Goal: Share content: Share content

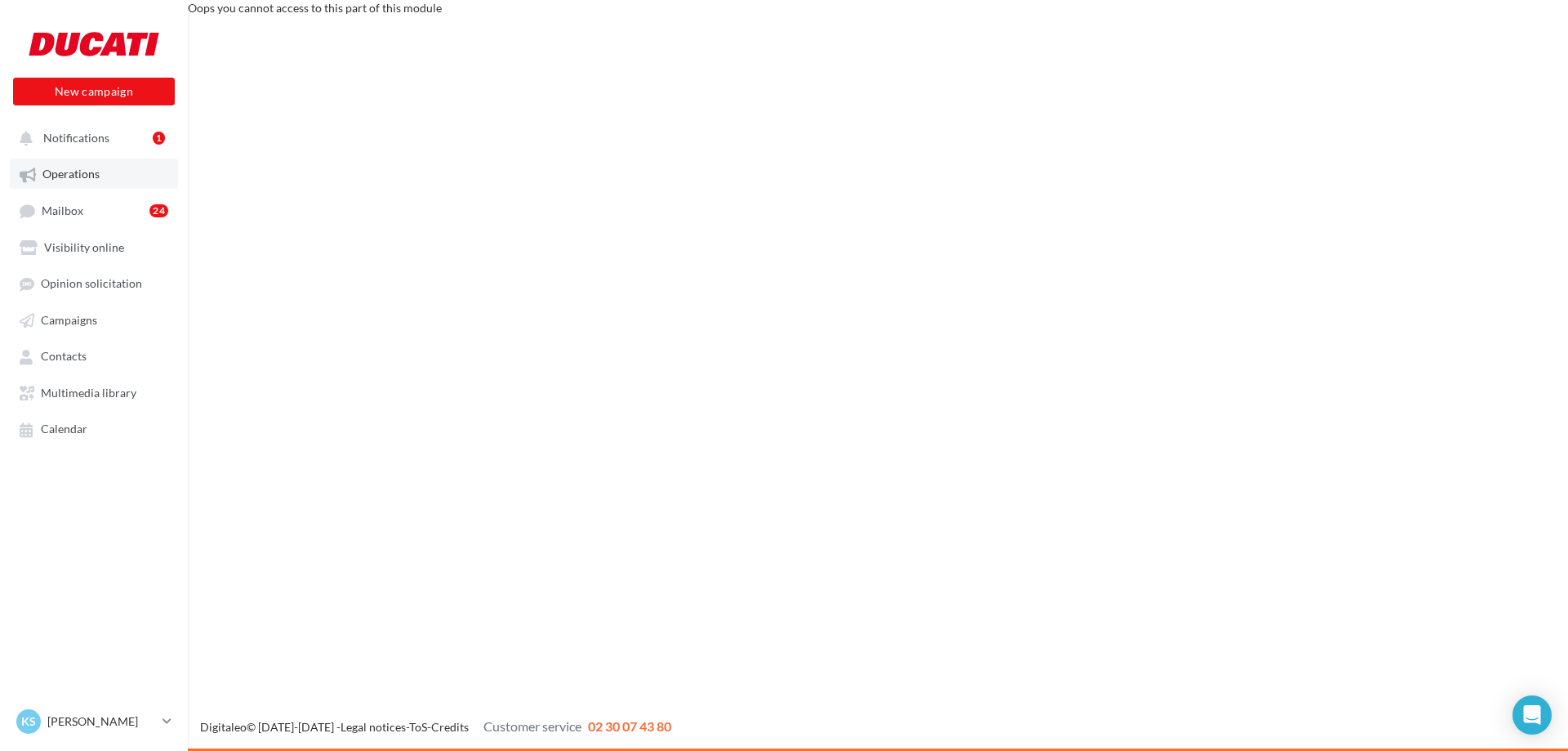
click at [63, 175] on span "Operations" at bounding box center [70, 175] width 57 height 14
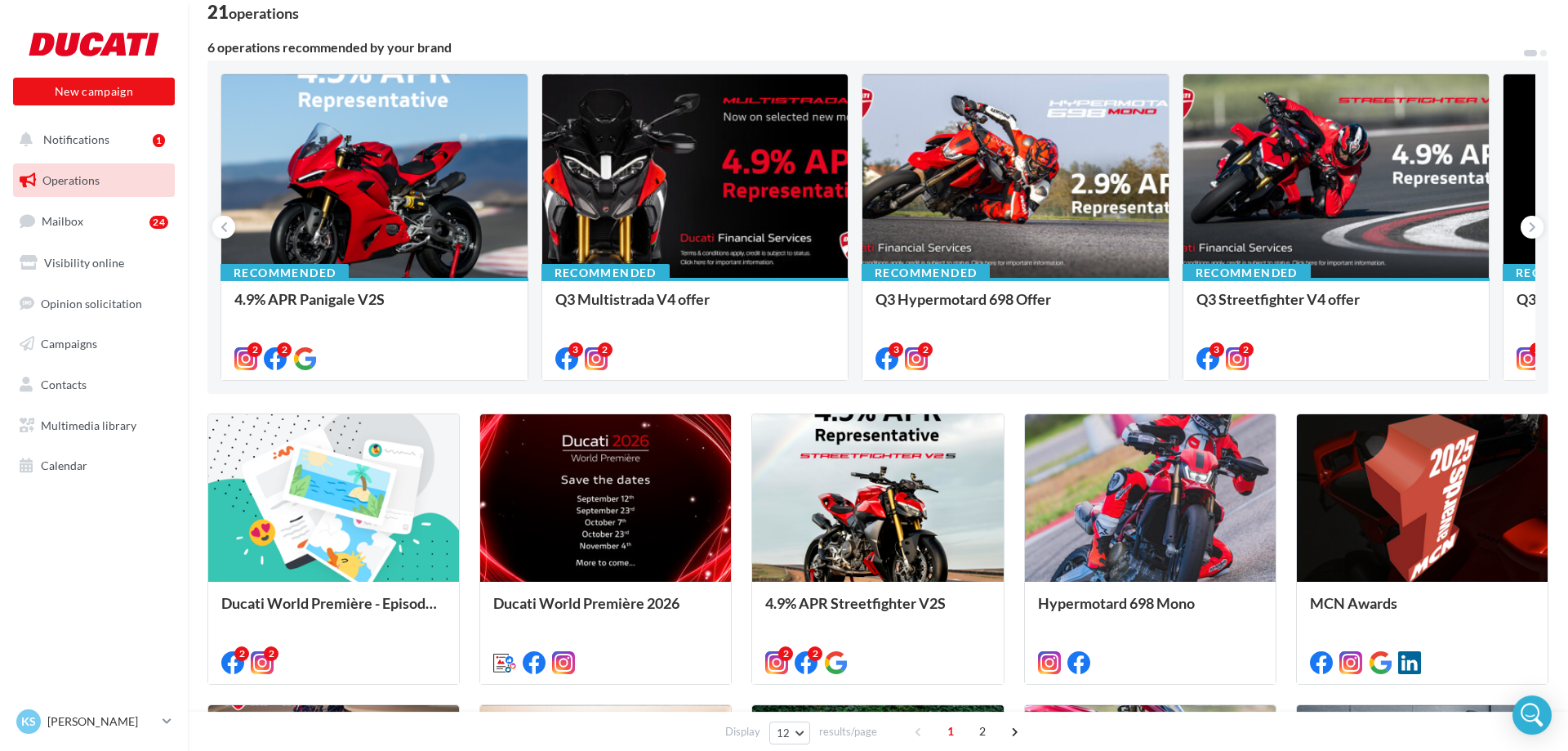
scroll to position [392, 0]
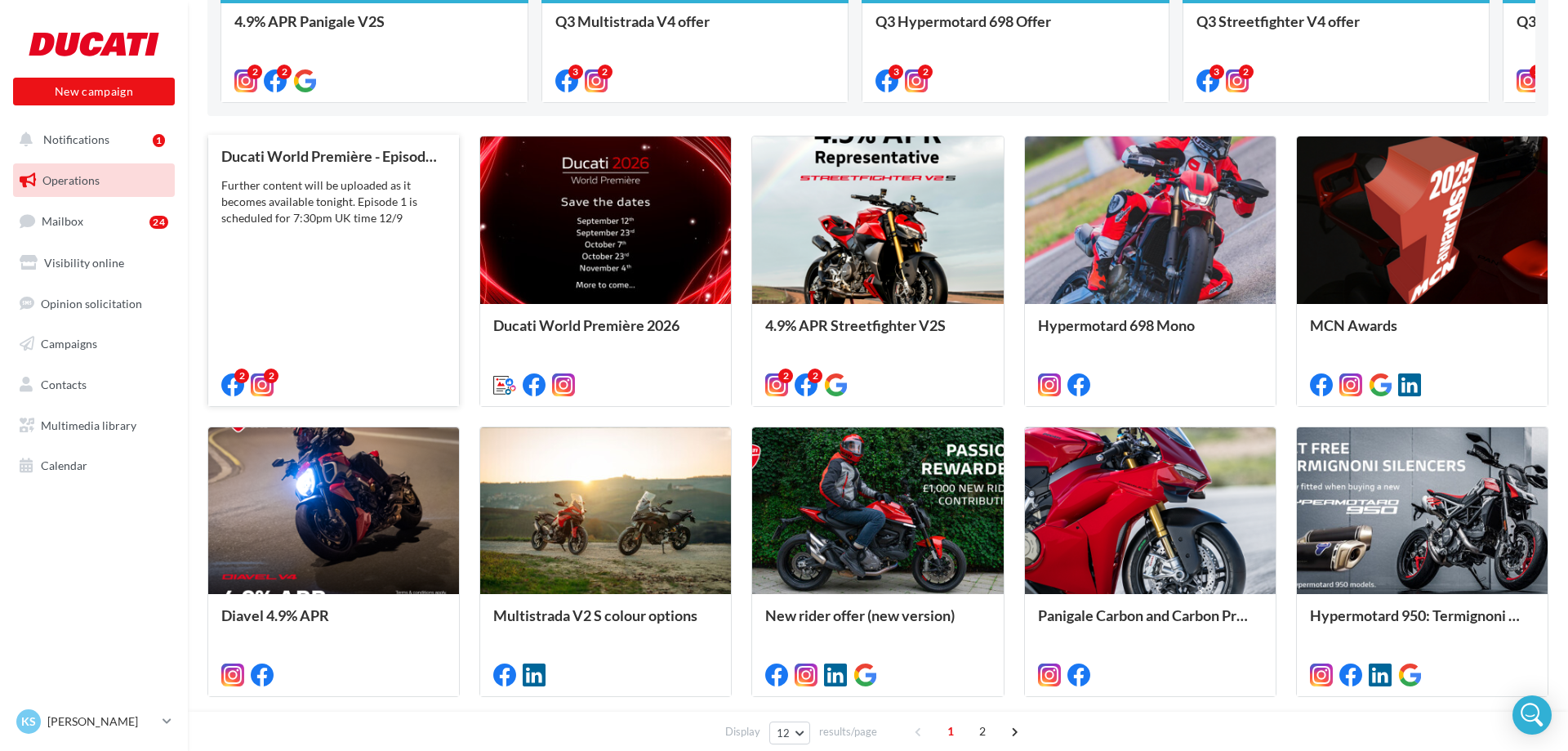
click at [364, 275] on div "Ducati World Première - Episode 1 Further content will be uploaded as it become…" at bounding box center [333, 269] width 225 height 243
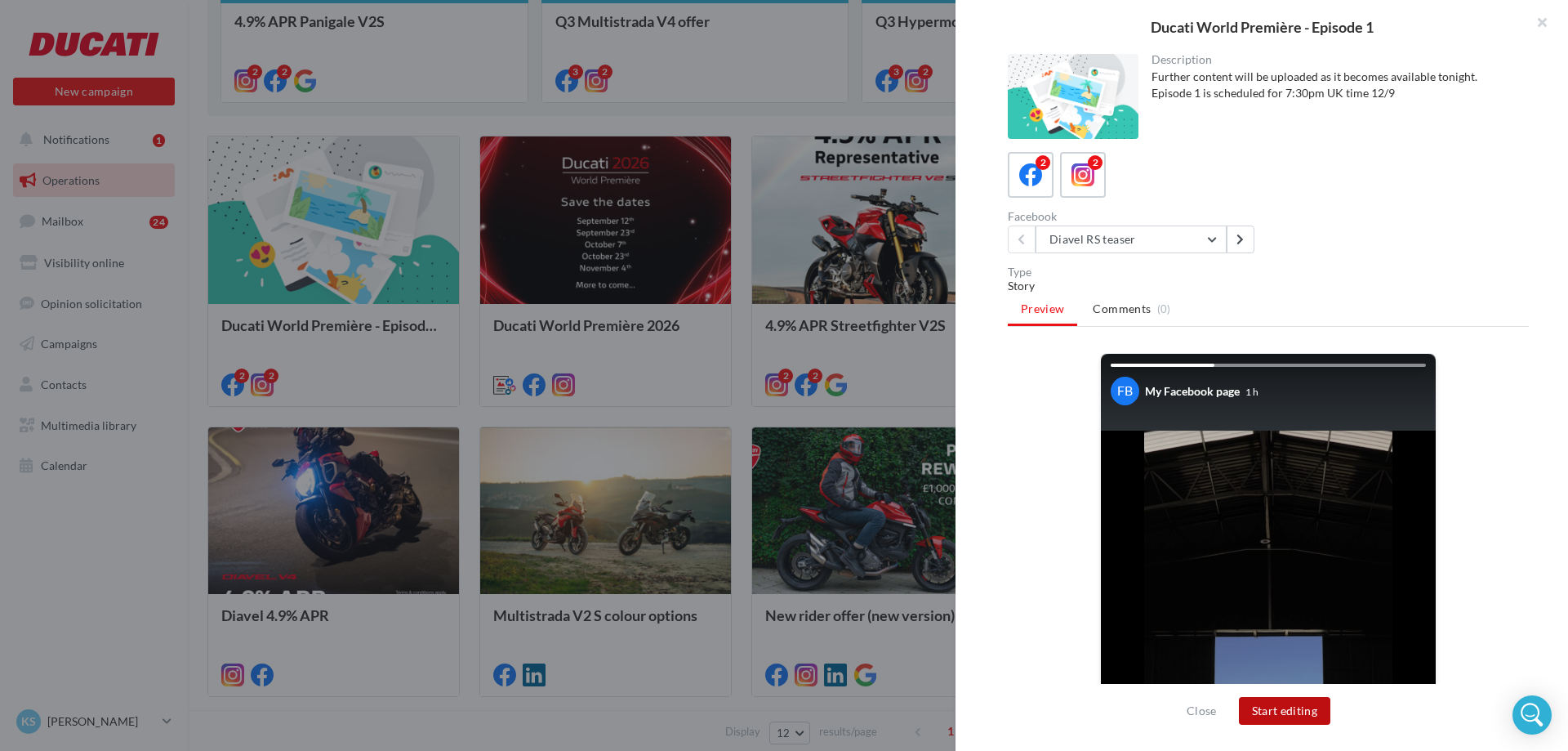
click at [1265, 717] on button "Start editing" at bounding box center [1285, 711] width 92 height 28
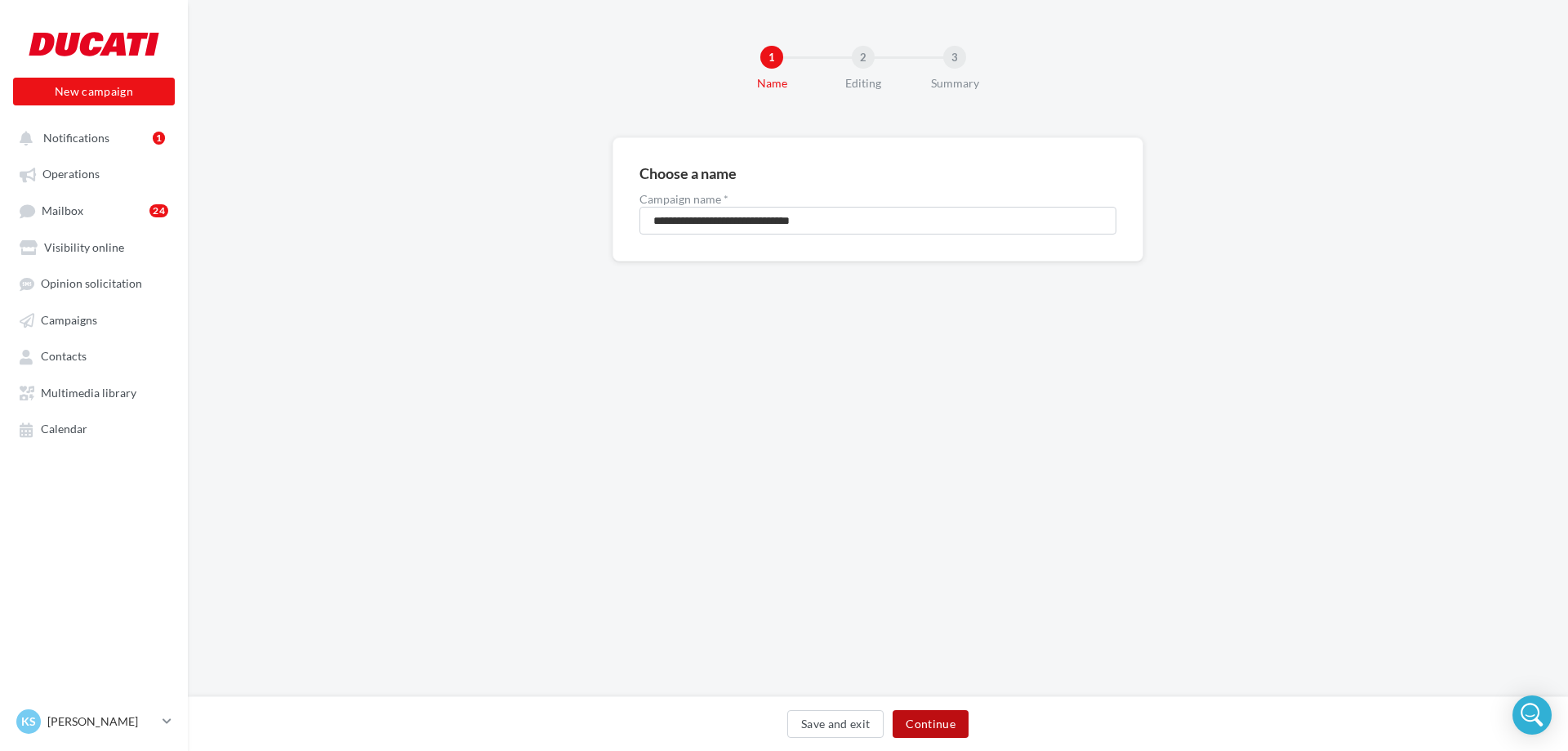
click at [940, 725] on button "Continue" at bounding box center [930, 724] width 76 height 28
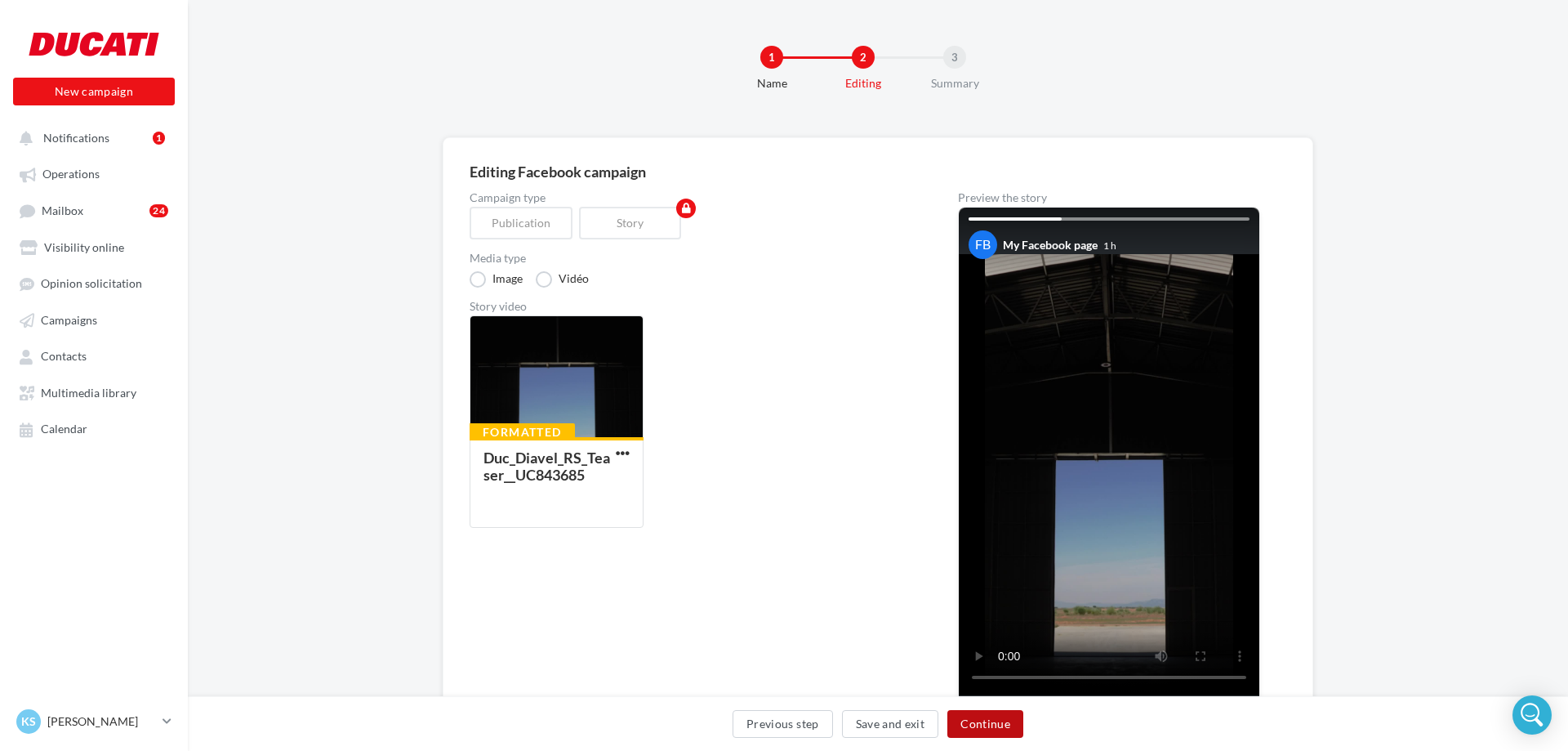
click at [985, 725] on button "Continue" at bounding box center [985, 724] width 76 height 28
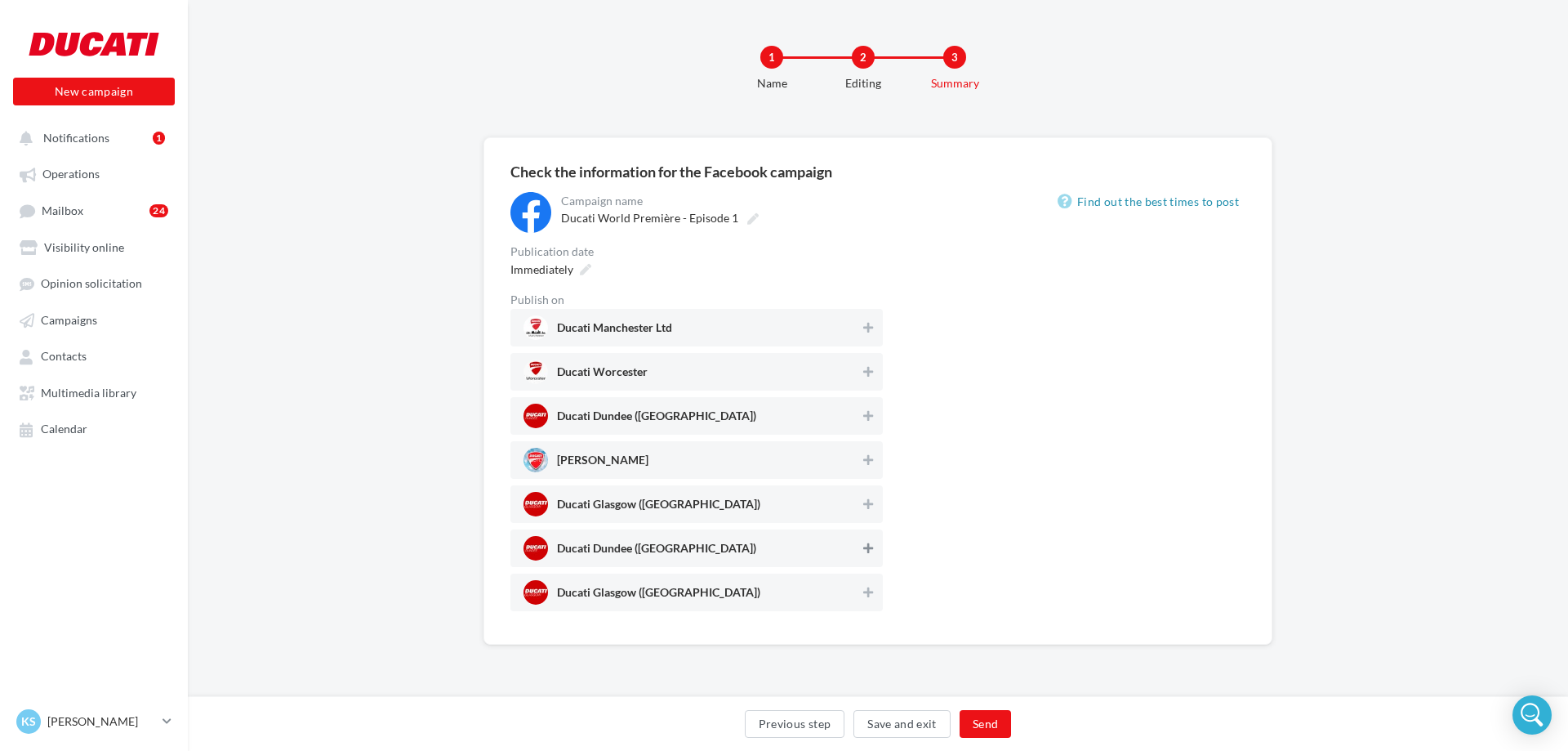
click at [862, 549] on button at bounding box center [868, 549] width 16 height 20
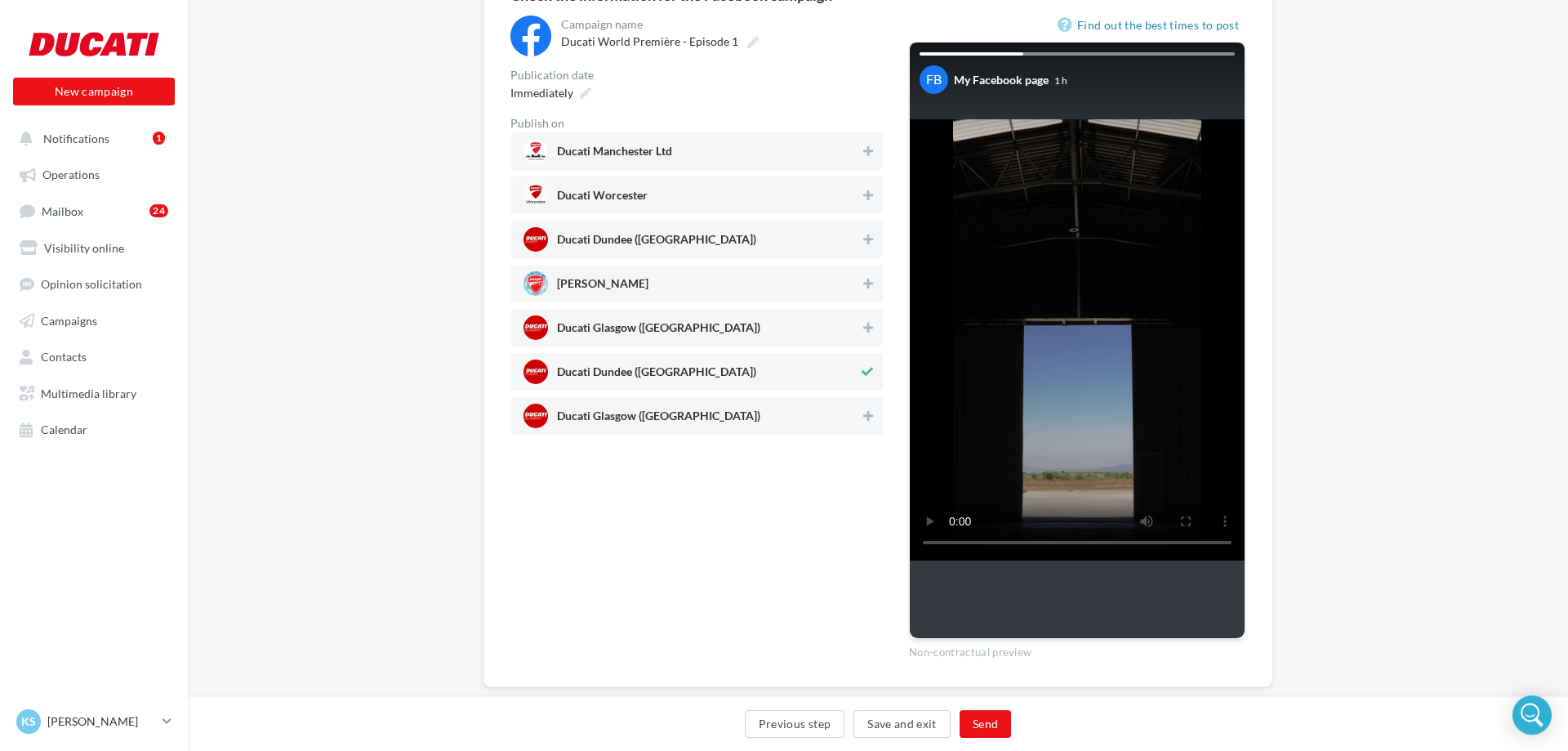
scroll to position [209, 0]
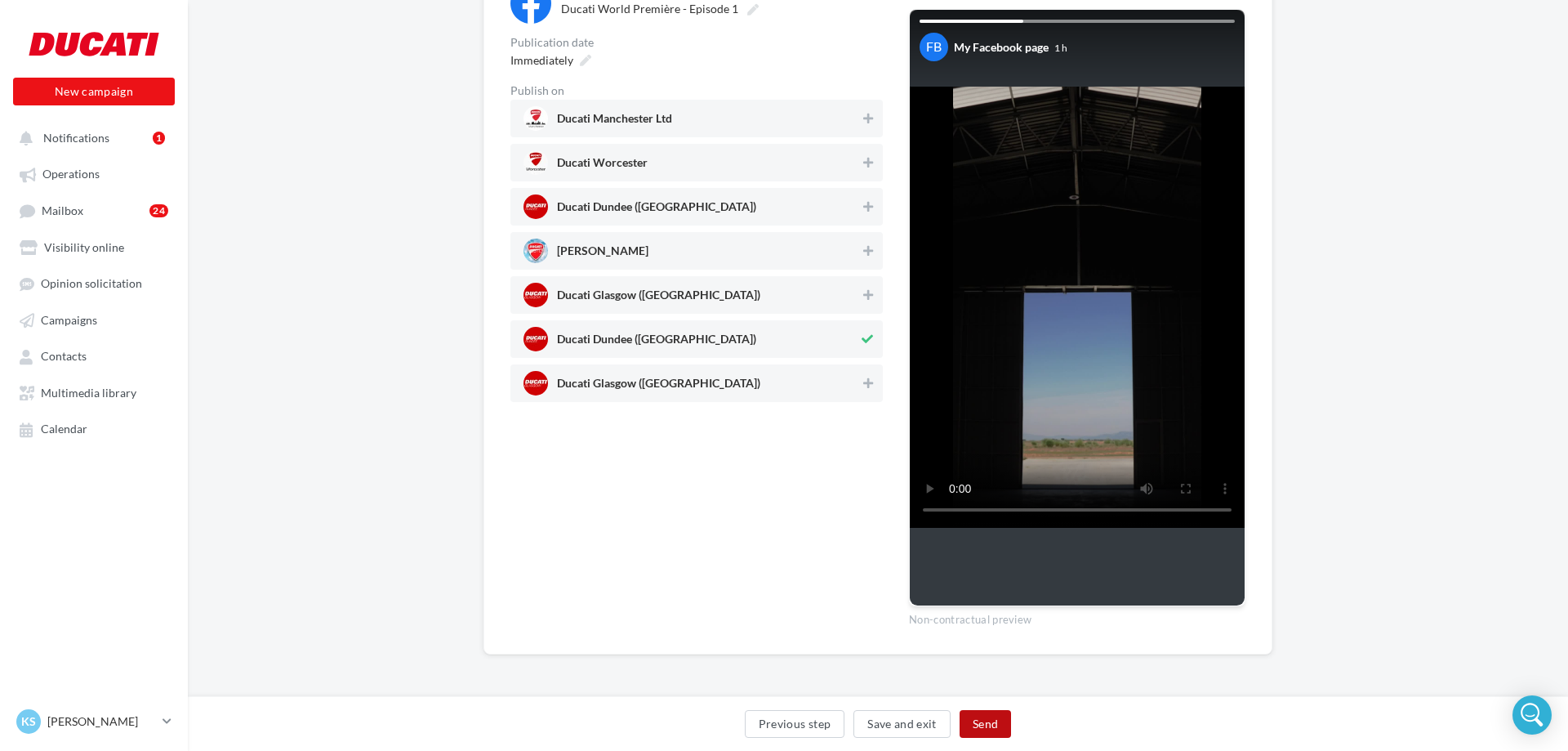
click at [994, 720] on button "Send" at bounding box center [984, 724] width 51 height 28
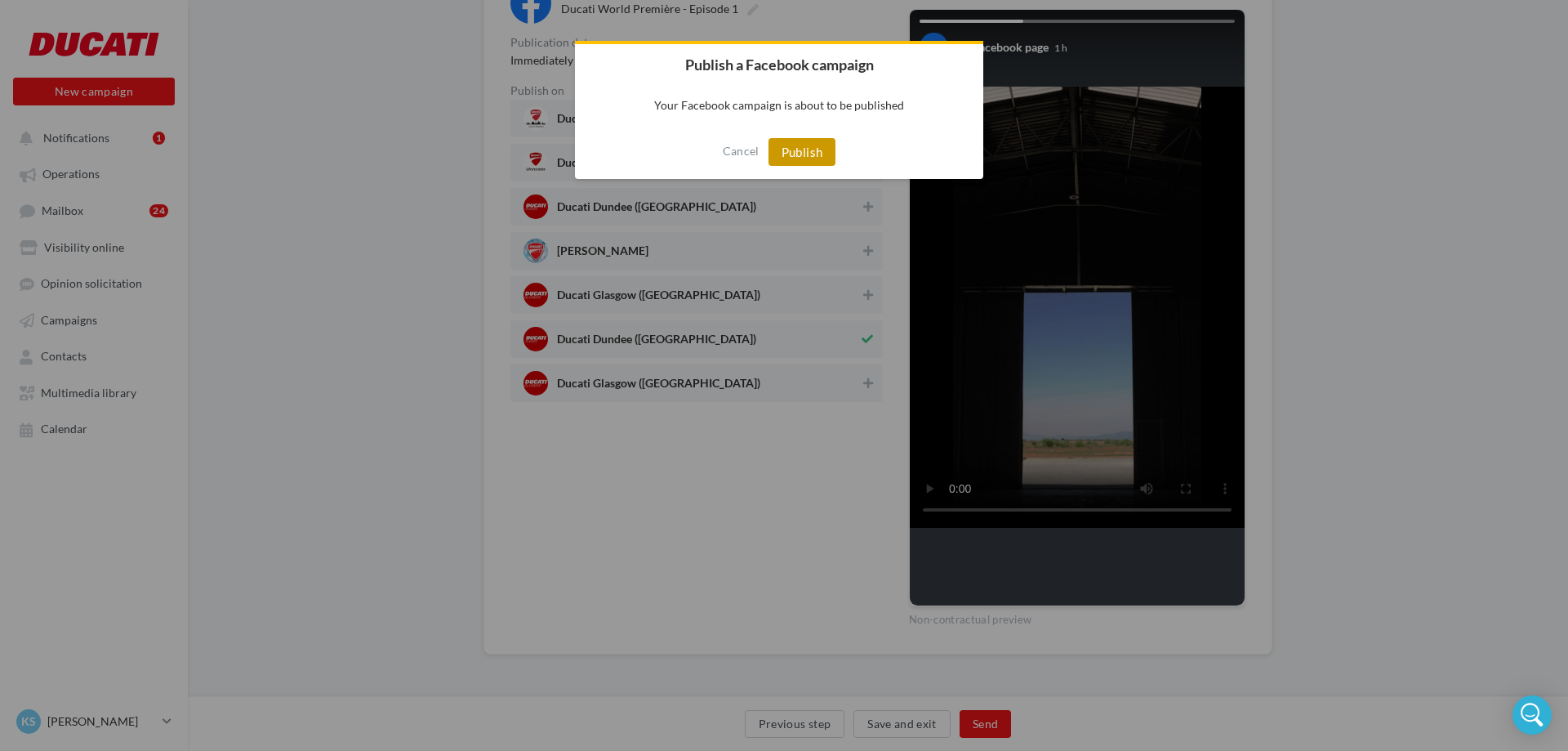
click at [802, 160] on button "Publish" at bounding box center [802, 152] width 68 height 28
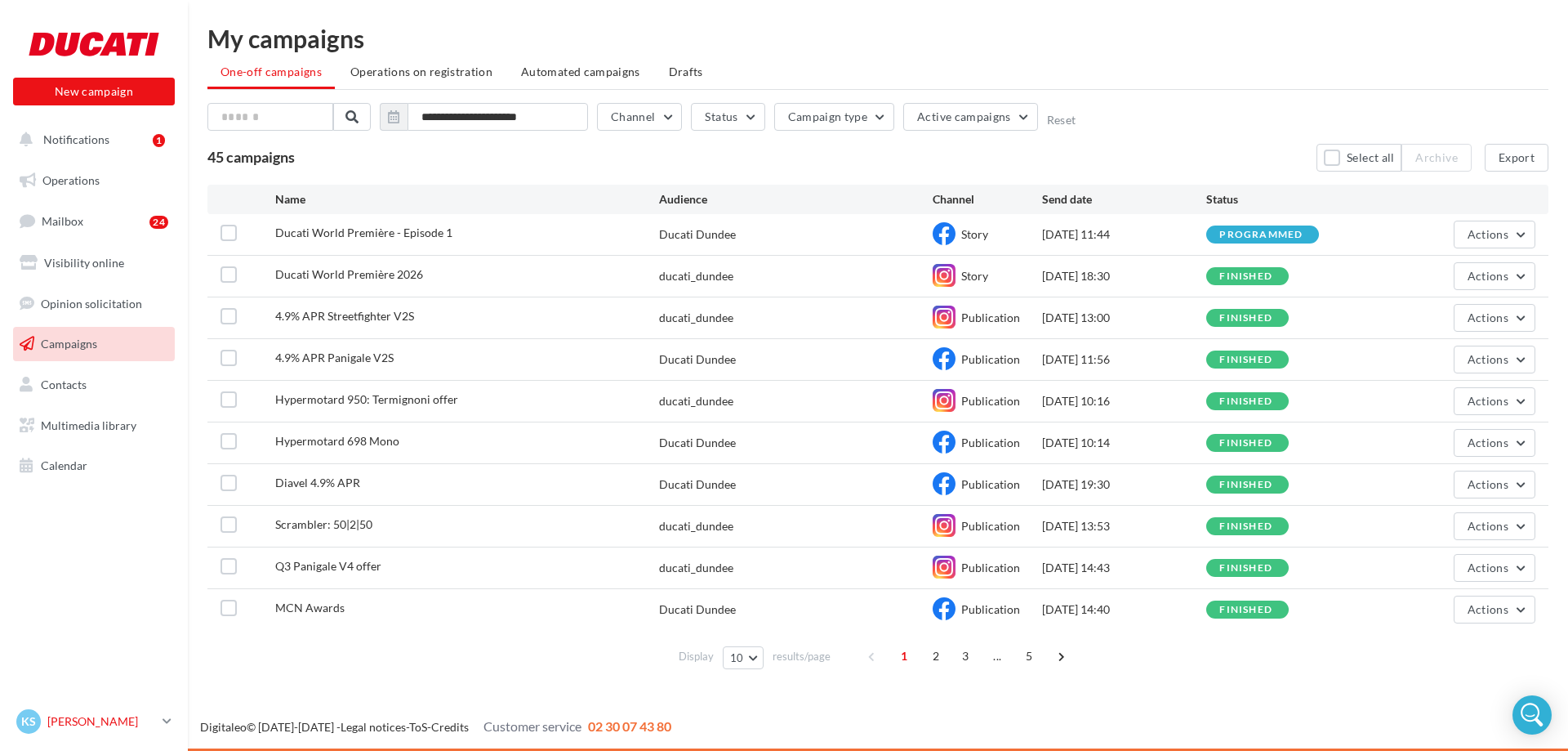
click at [103, 722] on p "[PERSON_NAME]" at bounding box center [101, 721] width 109 height 16
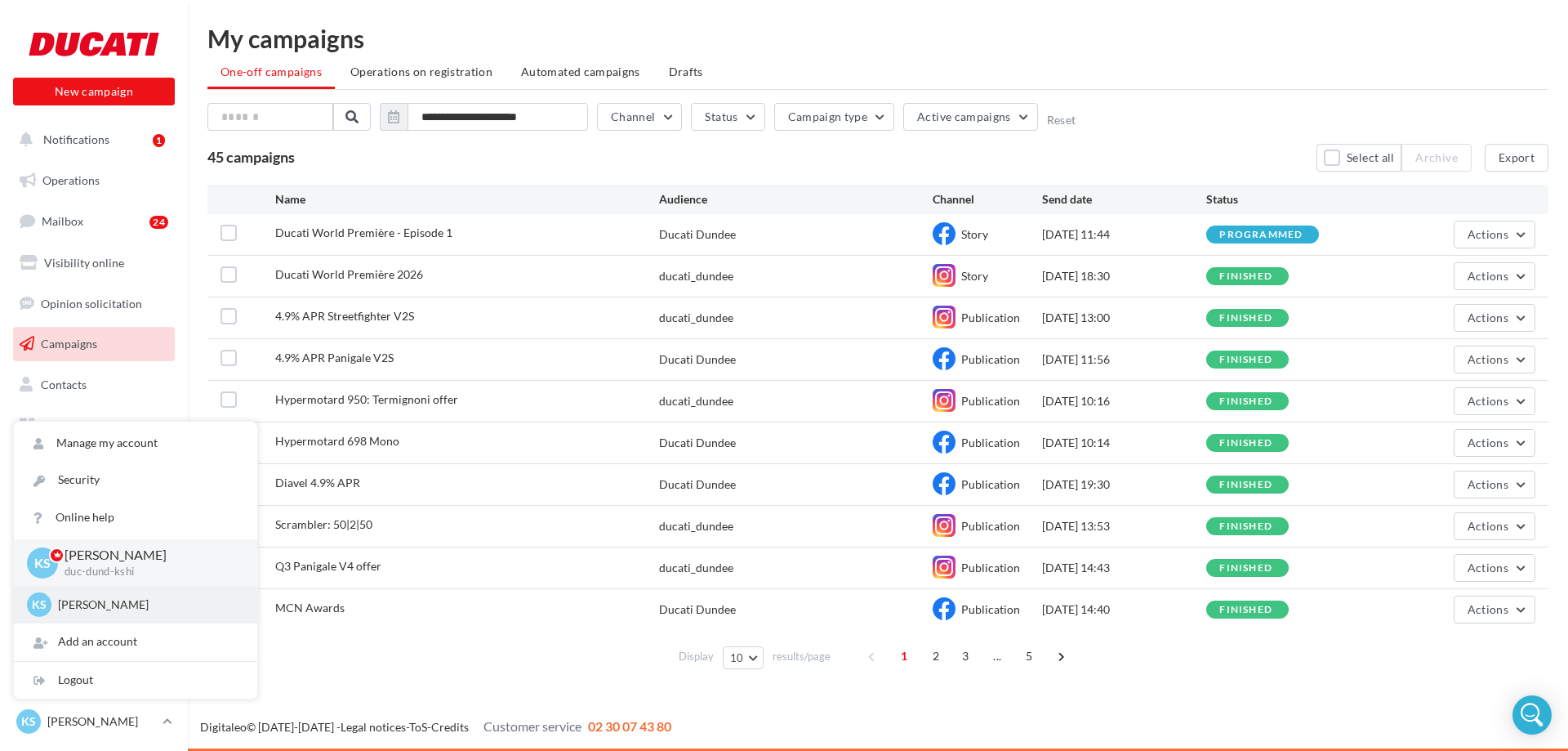
click at [117, 610] on p "[PERSON_NAME]" at bounding box center [148, 605] width 180 height 16
